Goal: Communication & Community: Share content

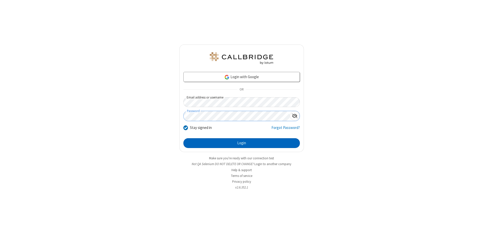
click at [242, 144] on button "Login" at bounding box center [242, 143] width 117 height 10
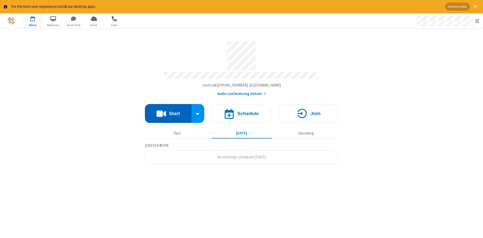
click at [168, 112] on button "Start" at bounding box center [168, 113] width 47 height 19
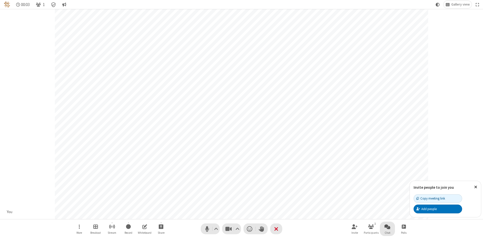
click at [388, 227] on span "Open chat" at bounding box center [388, 227] width 6 height 6
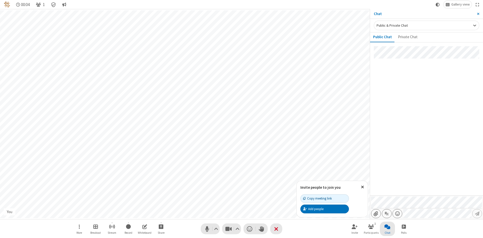
type input "C:\fakepath\doc_test.docx"
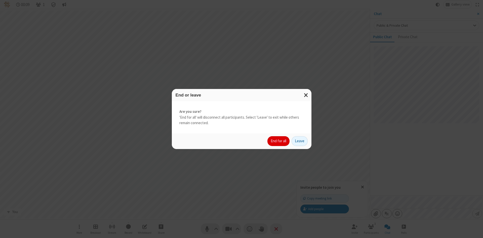
click at [279, 141] on button "End for all" at bounding box center [279, 141] width 22 height 10
